Goal: Check status: Check status

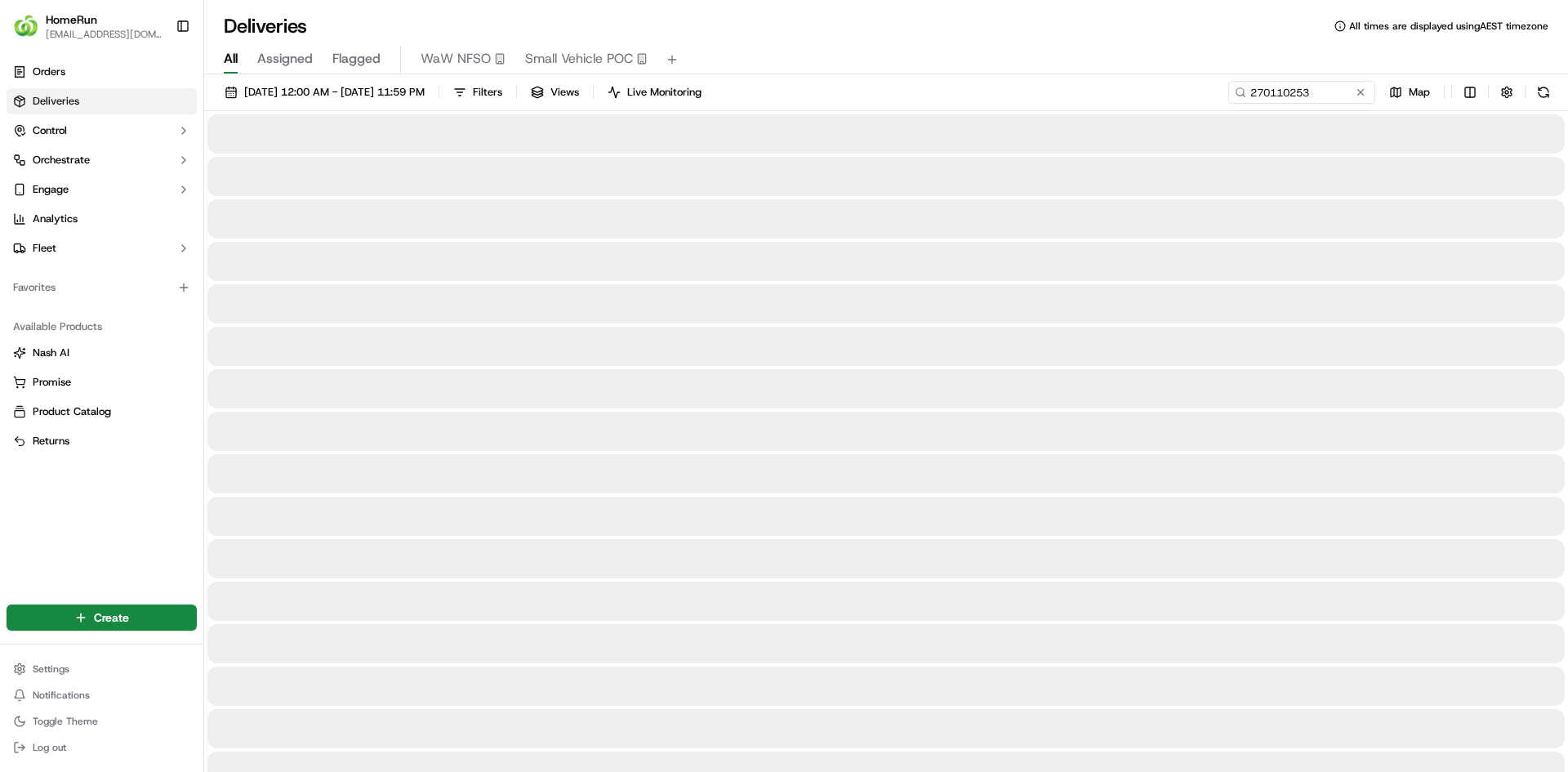
type input "270110253"
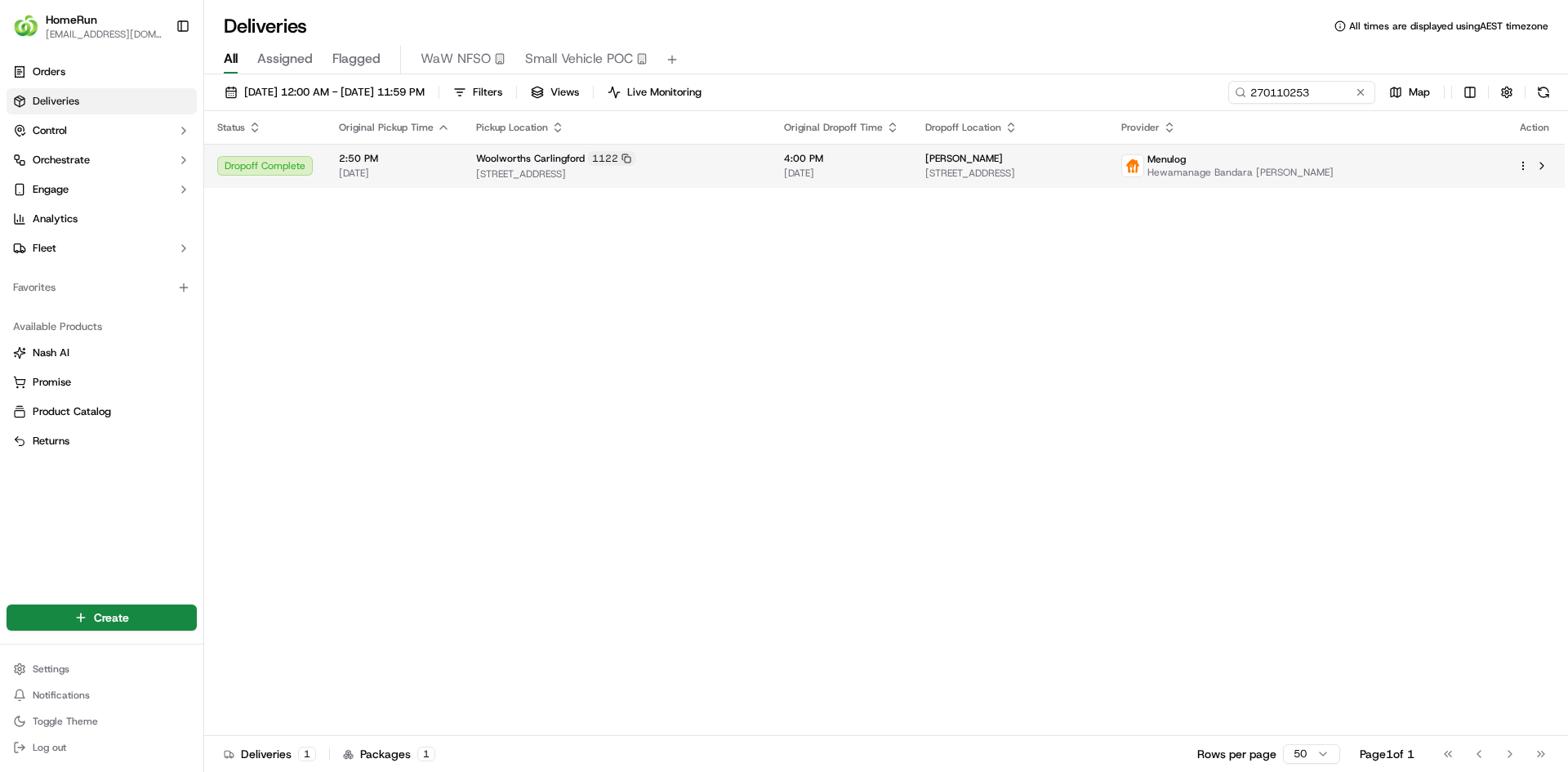
click at [1334, 159] on div "Menulog" at bounding box center [1240, 160] width 186 height 13
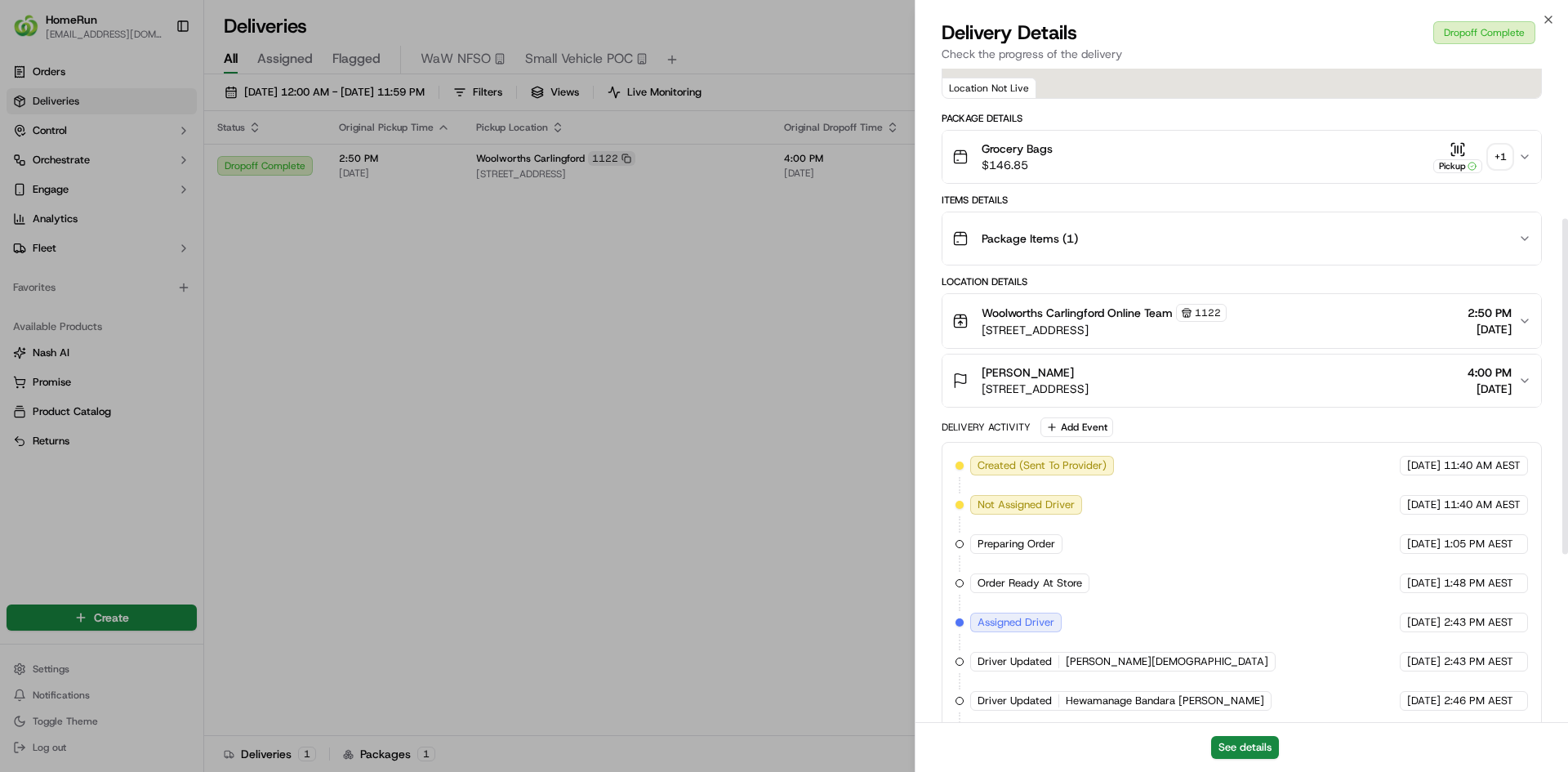
scroll to position [617, 0]
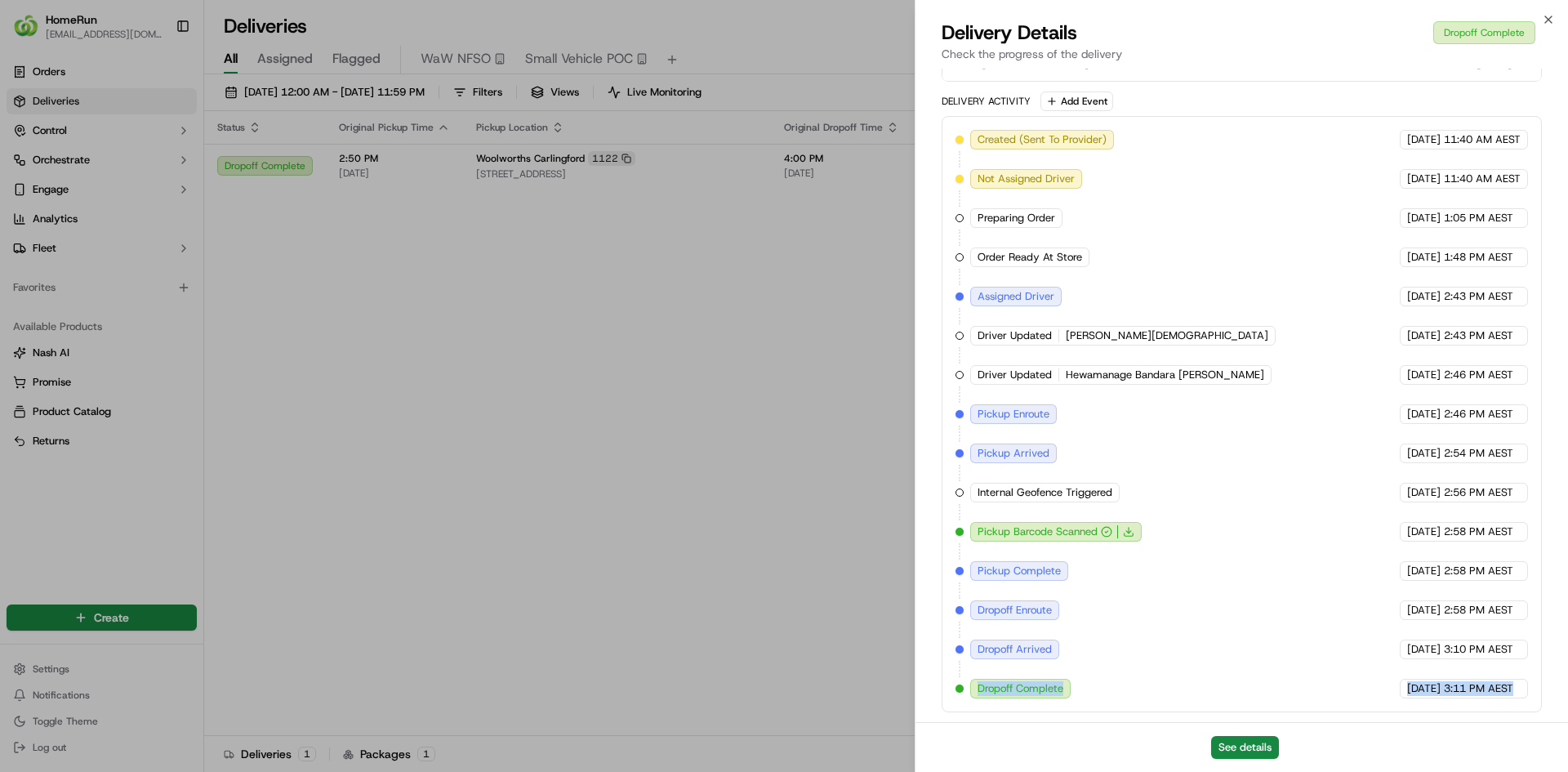
drag, startPoint x: 978, startPoint y: 689, endPoint x: 1517, endPoint y: 679, distance: 539.1
click at [1517, 679] on div "Created (Sent To Provider) Menulog [DATE] 11:40 AM AEST Not Assigned Driver Men…" at bounding box center [1241, 414] width 572 height 568
copy div "Dropoff Complete Menulog [DATE] 3:11 PM AEST"
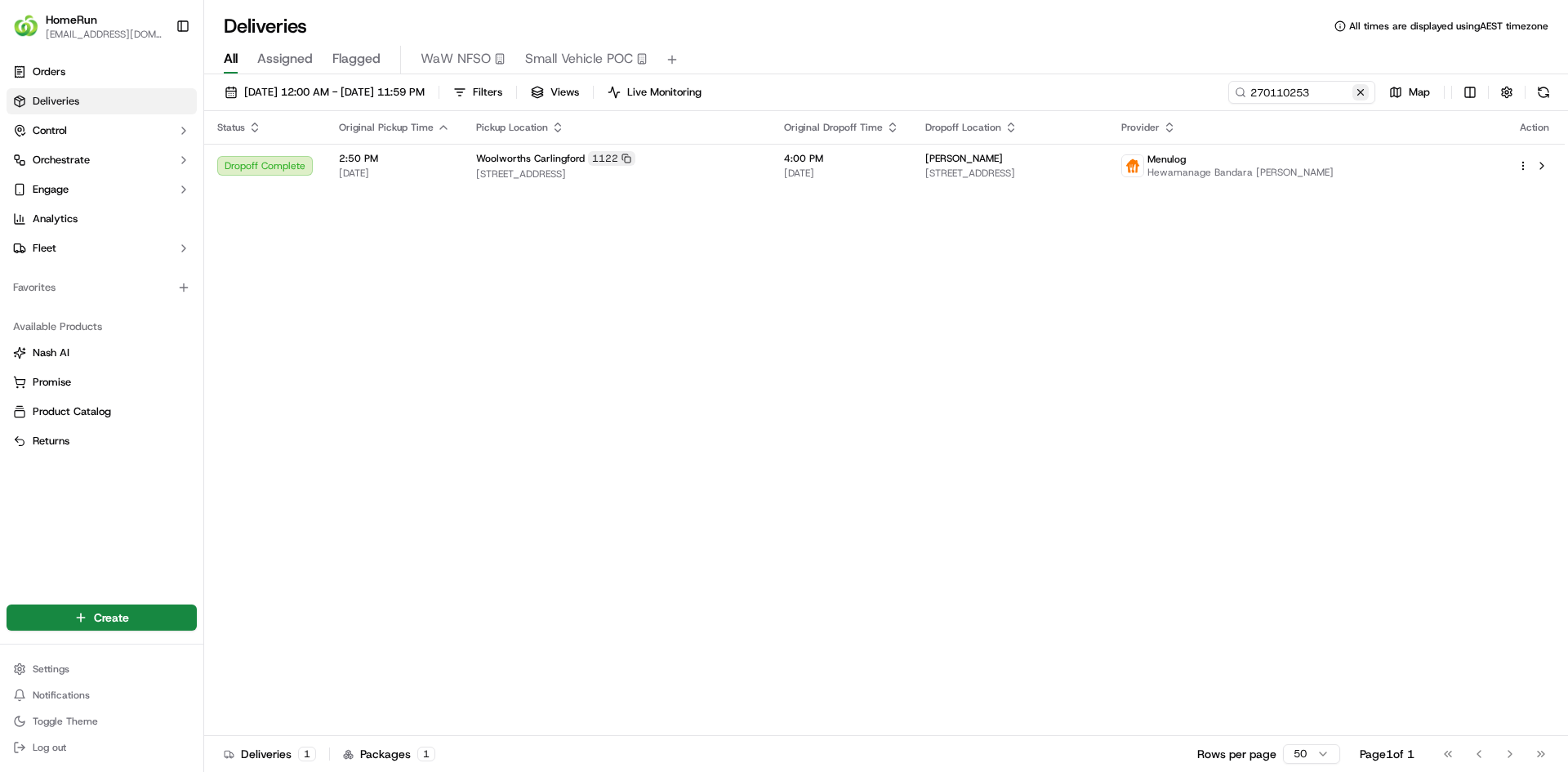
click at [1356, 87] on button at bounding box center [1361, 93] width 16 height 16
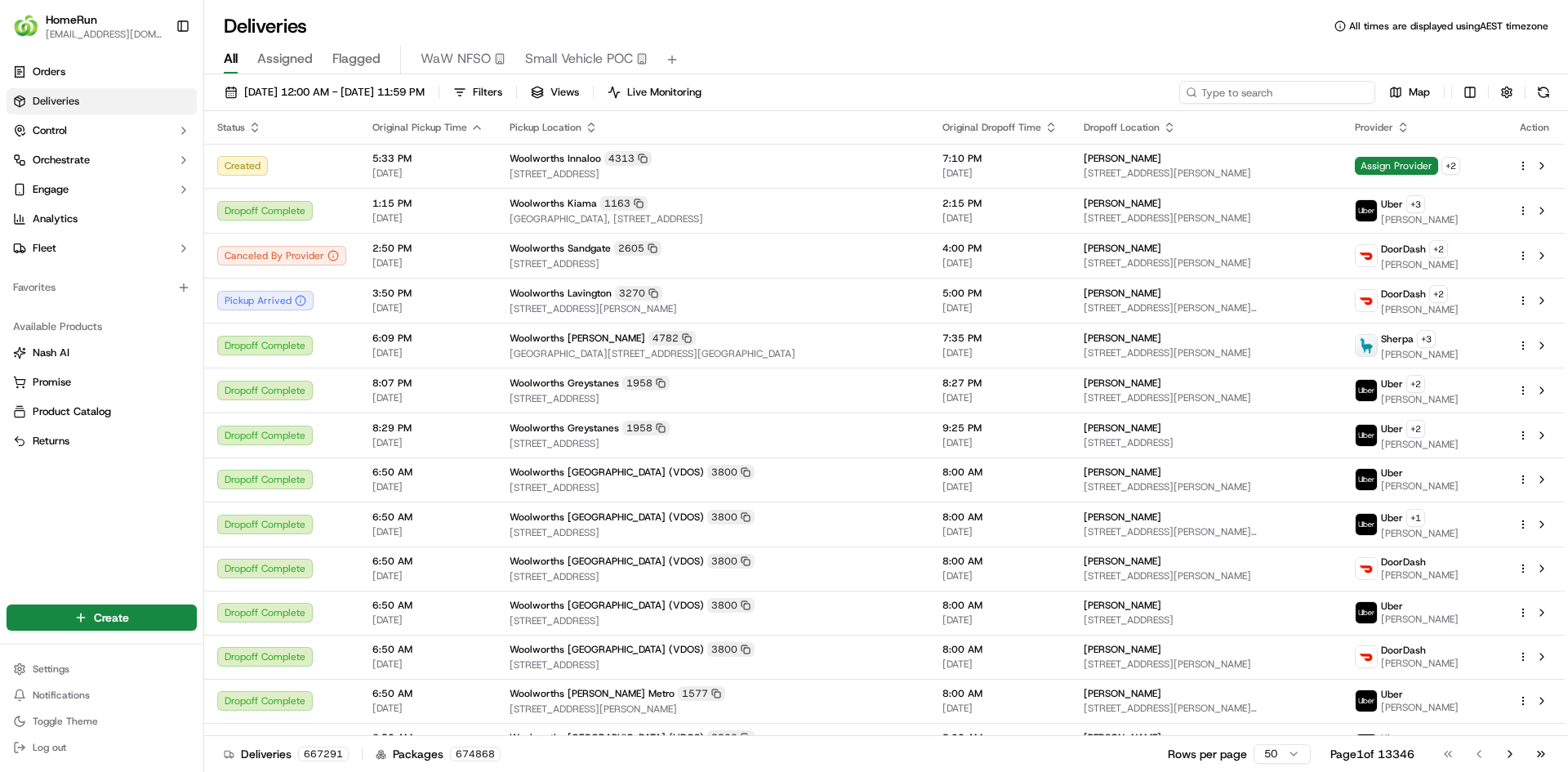
click at [1323, 97] on input at bounding box center [1277, 93] width 196 height 23
paste input "270082614"
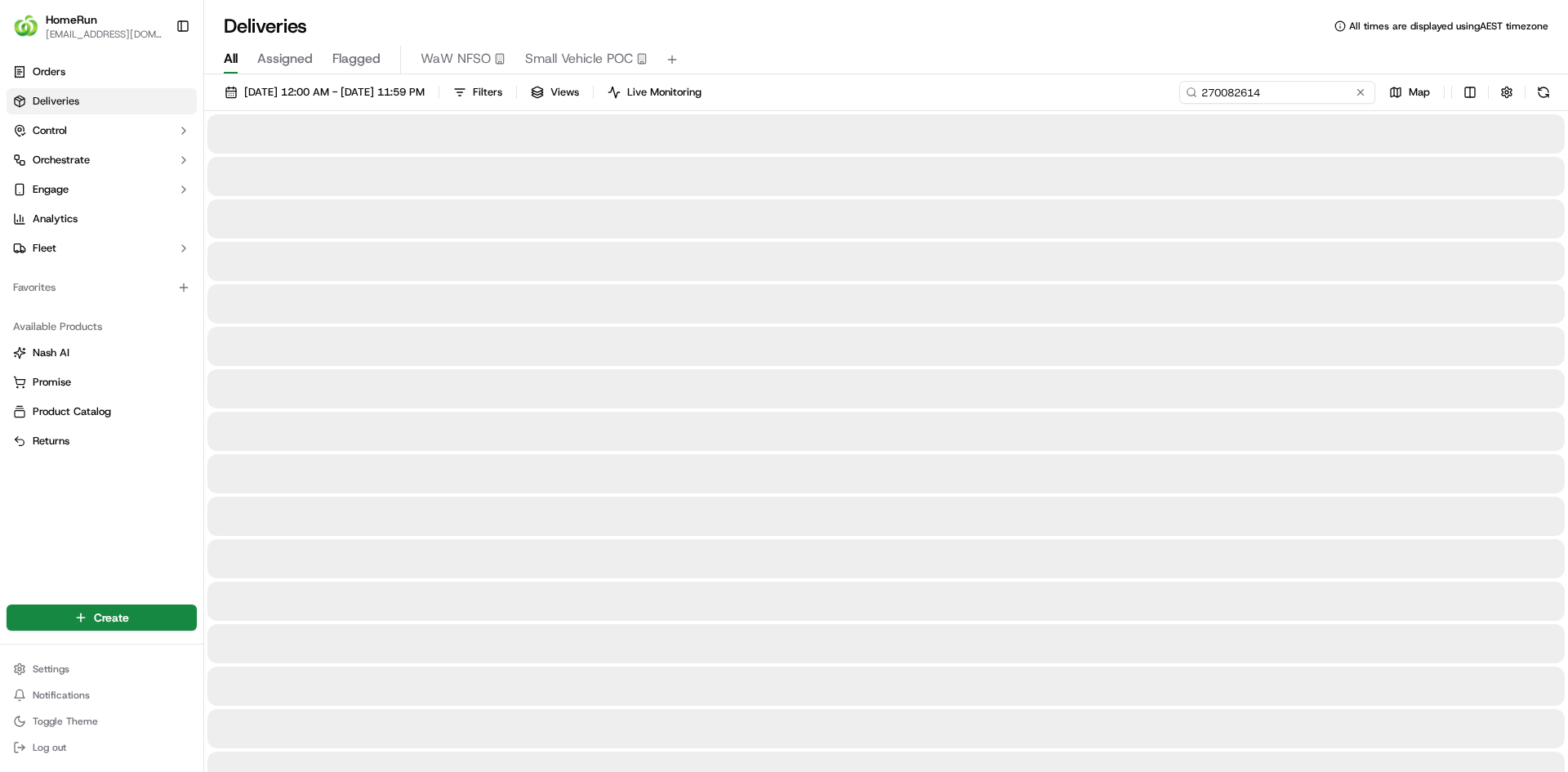
type input "270082614"
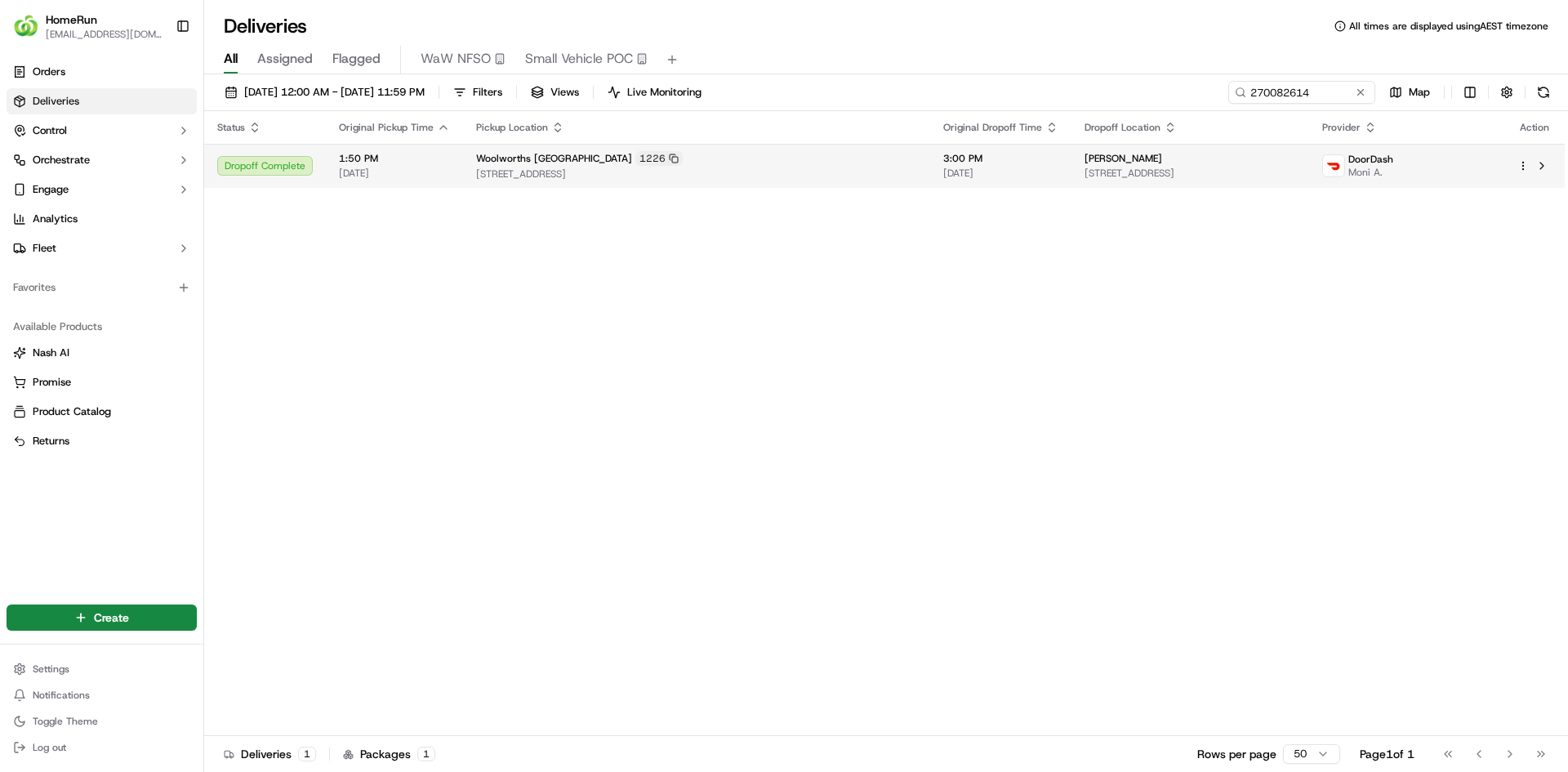
click at [1197, 163] on div "[PERSON_NAME]" at bounding box center [1191, 159] width 211 height 13
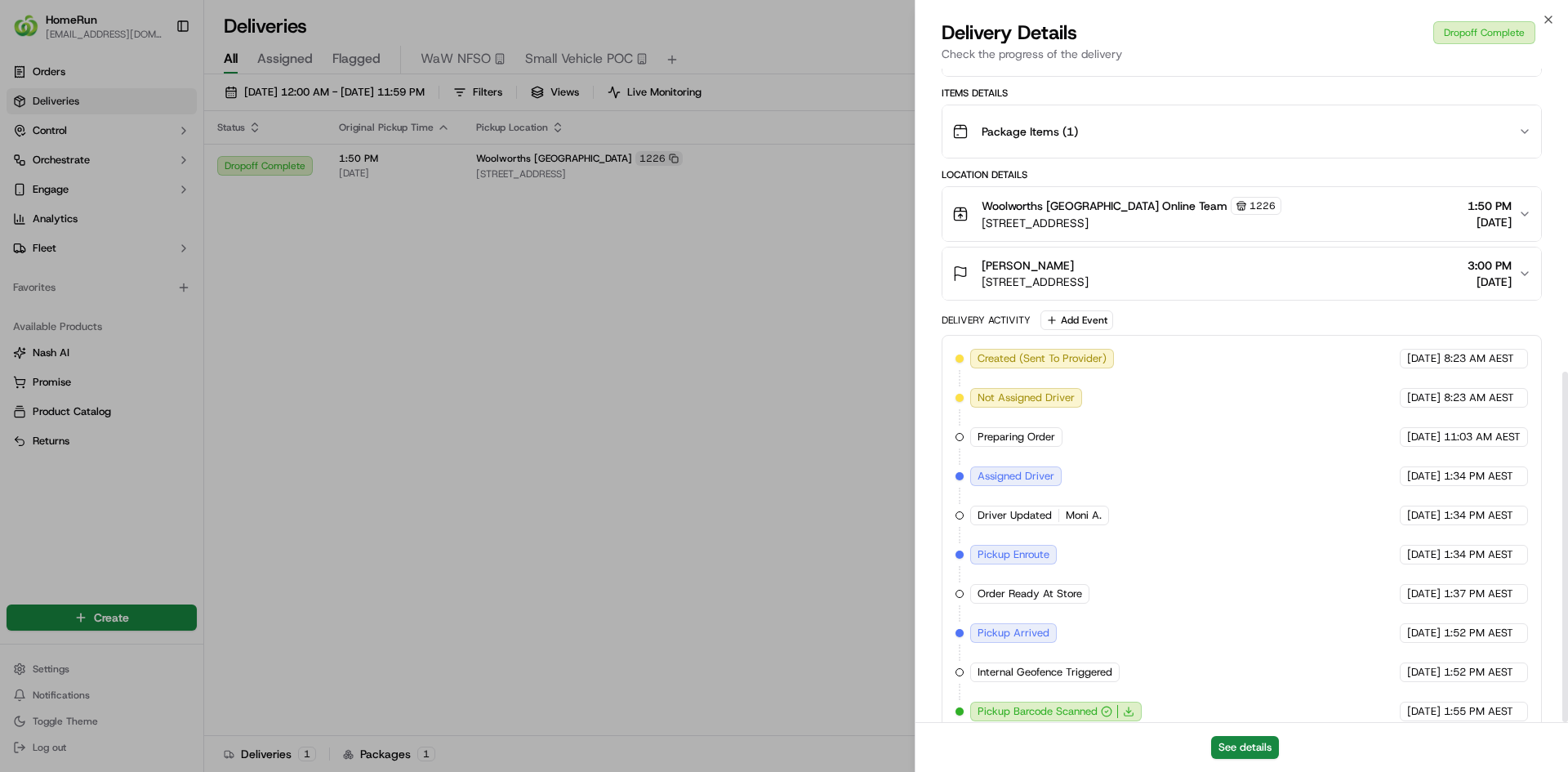
scroll to position [565, 0]
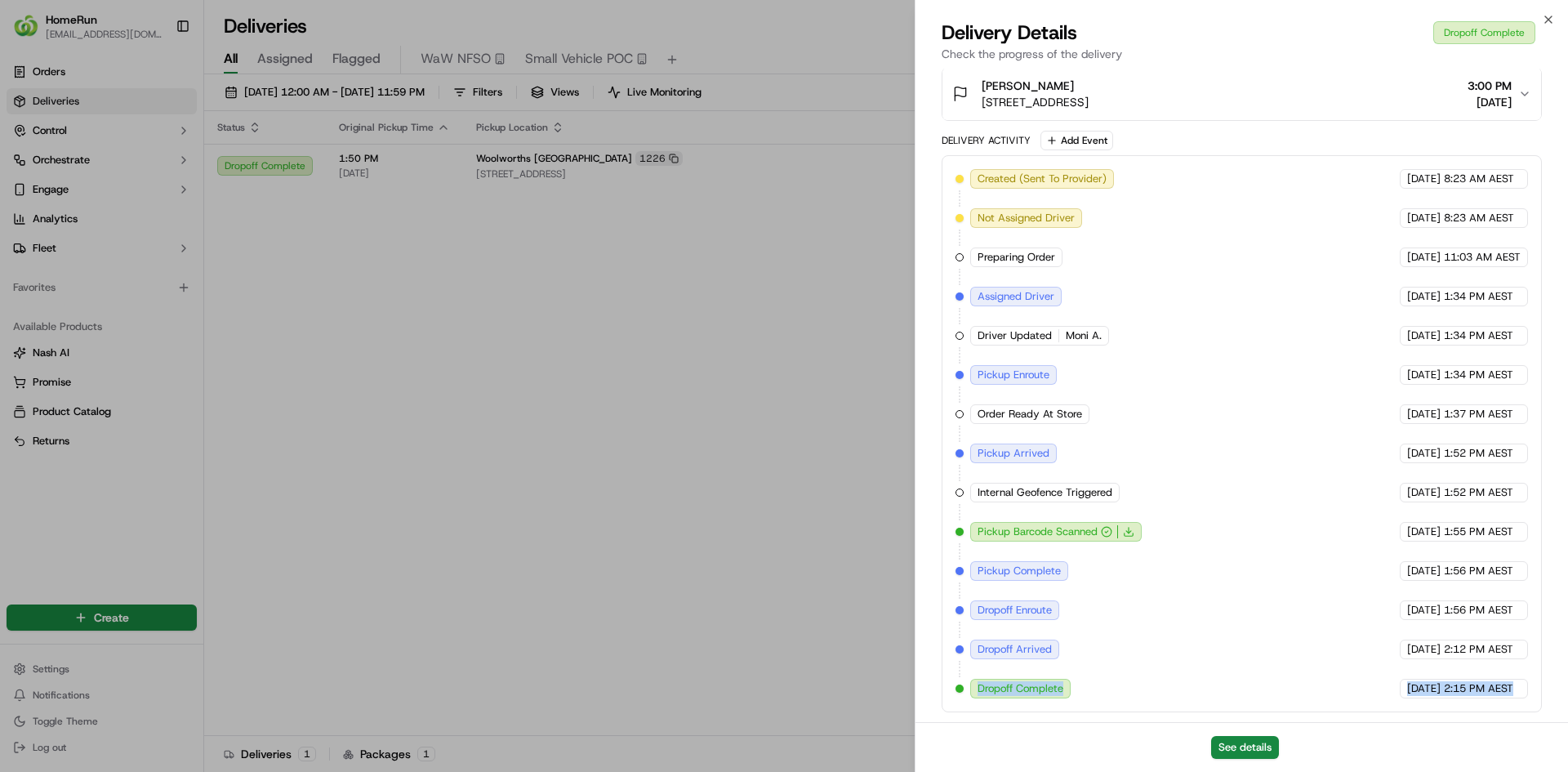
drag, startPoint x: 963, startPoint y: 690, endPoint x: 1537, endPoint y: 684, distance: 574.0
click at [1537, 684] on div "Created (Sent To Provider) DoorDash [DATE] 8:23 AM AEST Not Assigned Driver Doo…" at bounding box center [1241, 434] width 600 height 557
copy div "Dropoff Complete DoorDash [DATE] 2:15 PM AEST"
drag, startPoint x: 737, startPoint y: 300, endPoint x: 741, endPoint y: 291, distance: 9.8
